Goal: Task Accomplishment & Management: Complete application form

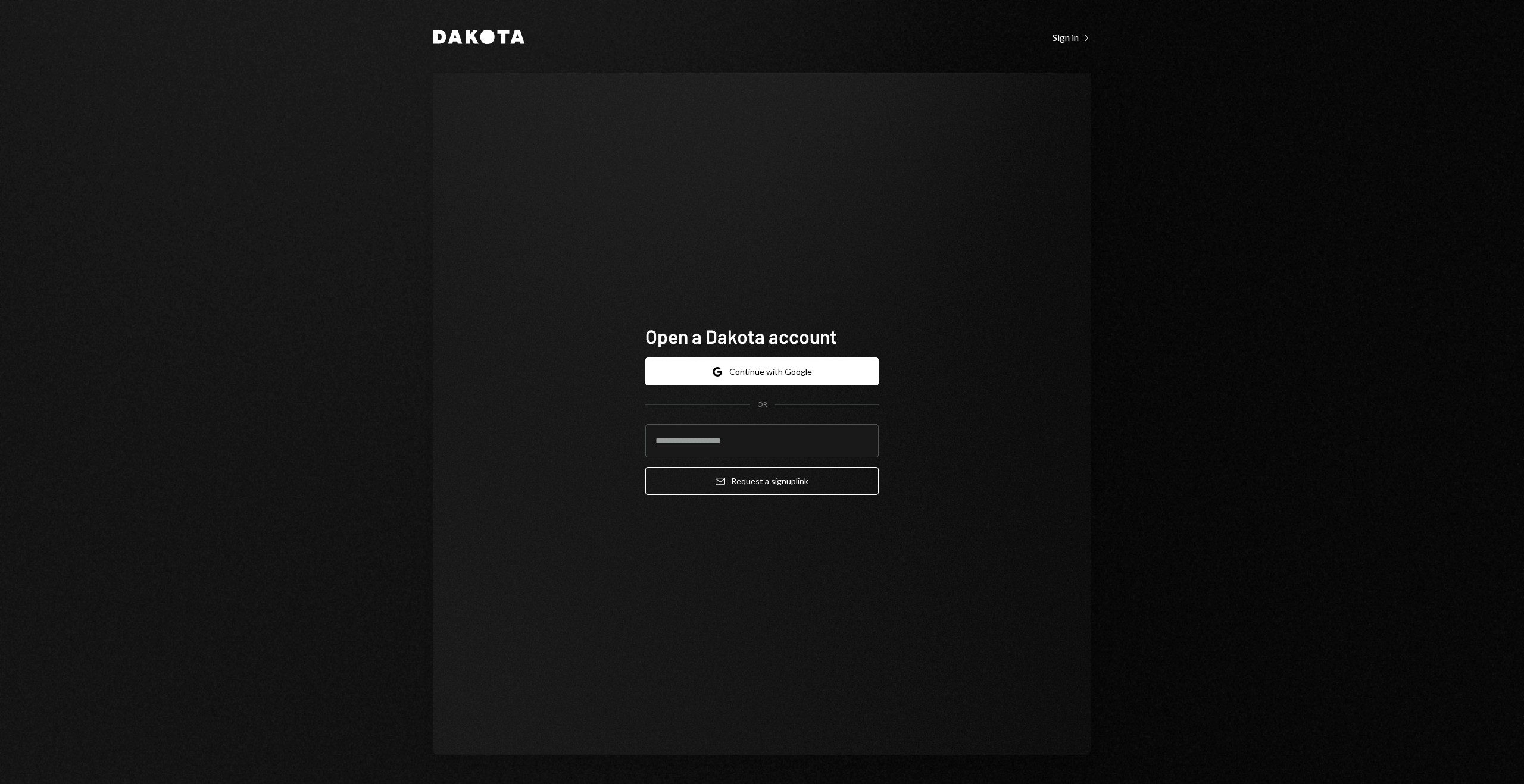
click at [347, 511] on div "Dakota Sign in Right Caret Open a Dakota account Google Continue with Google OR…" at bounding box center [762, 392] width 1524 height 784
click at [717, 380] on button "Google Continue with Google" at bounding box center [761, 371] width 233 height 28
